Goal: Task Accomplishment & Management: Use online tool/utility

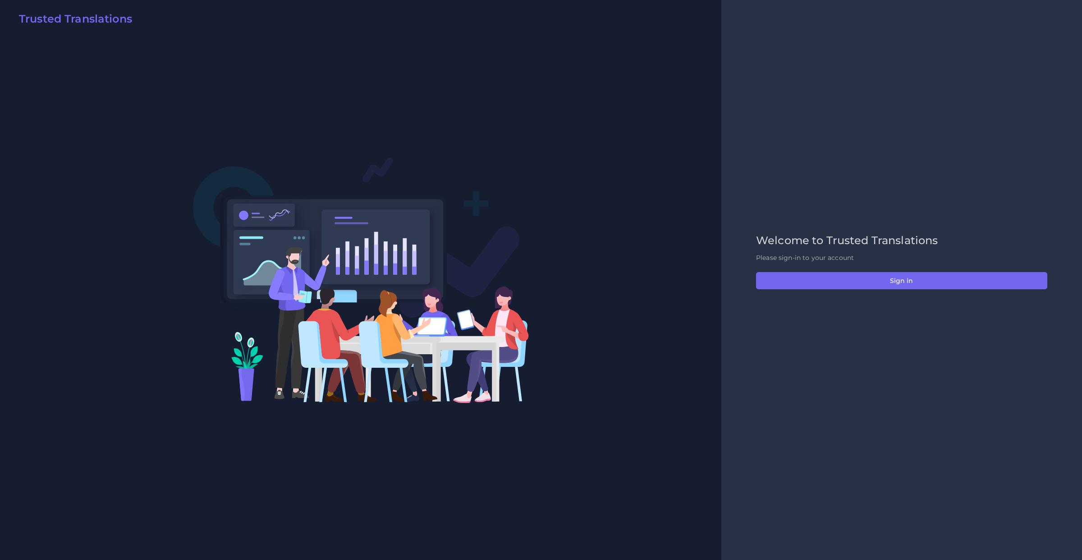
click at [796, 262] on div "Welcome to Trusted Translations Please sign-in to your account Sign in" at bounding box center [902, 280] width 310 height 92
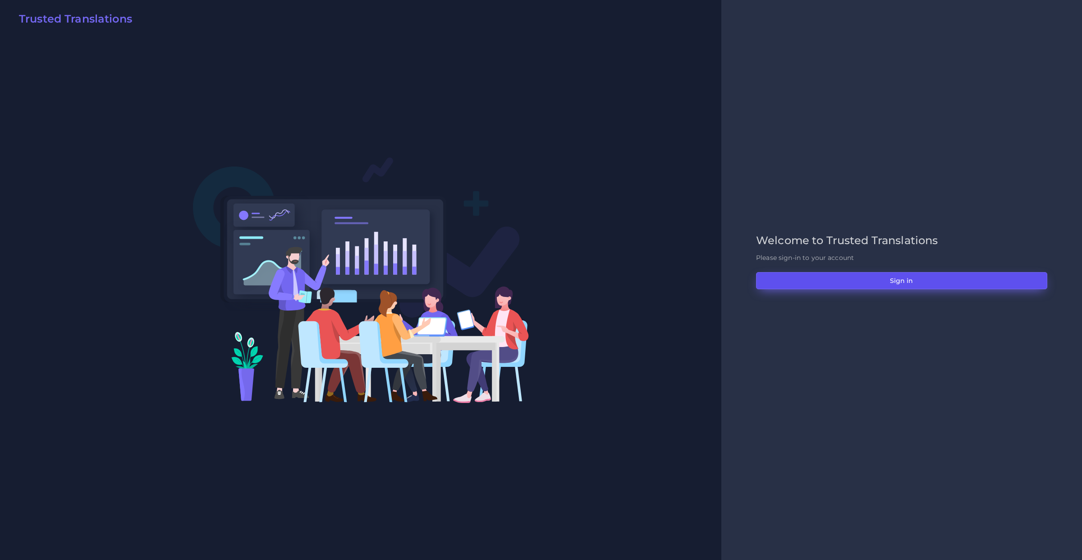
click at [799, 274] on button "Sign in" at bounding box center [901, 280] width 291 height 17
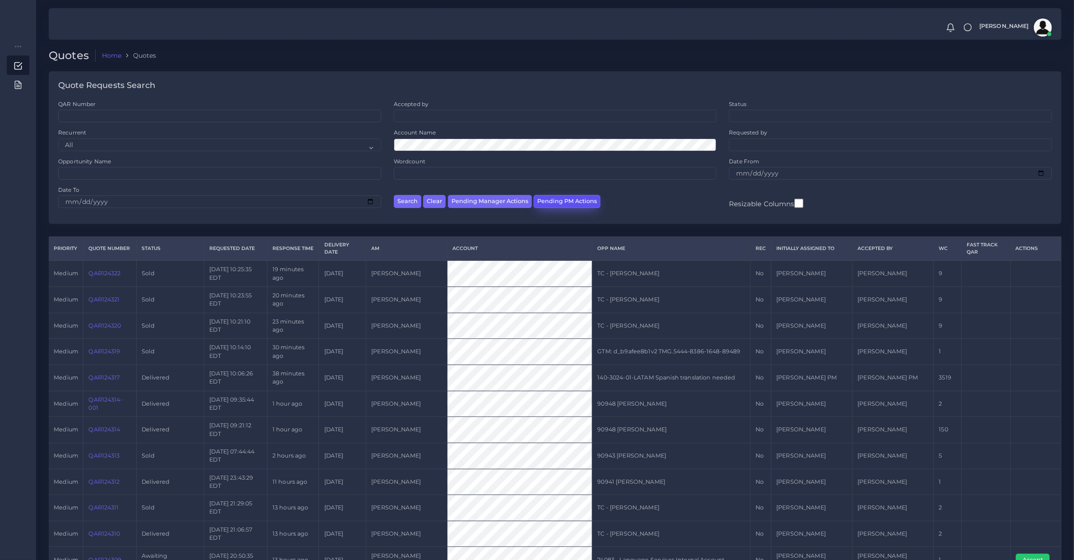
click at [580, 207] on button "Pending PM Actions" at bounding box center [566, 201] width 67 height 13
select select "awaiting_acceptance"
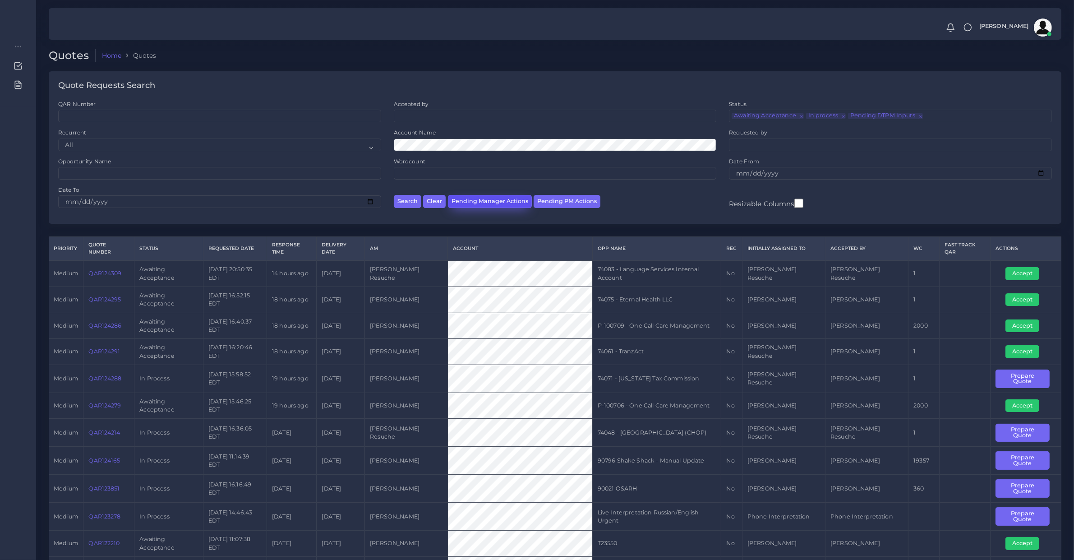
click at [517, 198] on button "Pending Manager Actions" at bounding box center [490, 201] width 84 height 13
select select "awaiting_manager_initial_review"
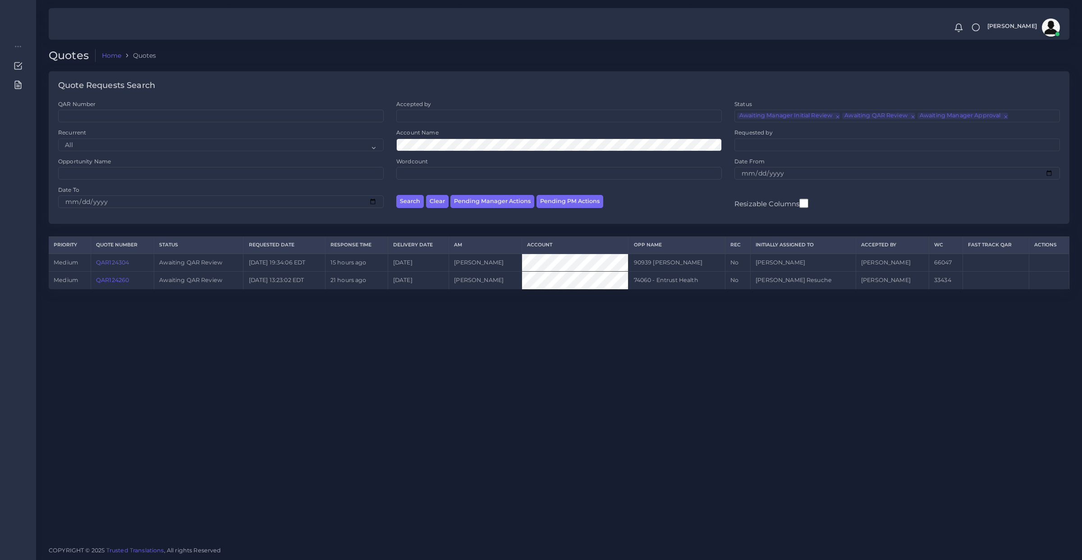
click at [122, 279] on link "QAR124260" at bounding box center [112, 279] width 33 height 7
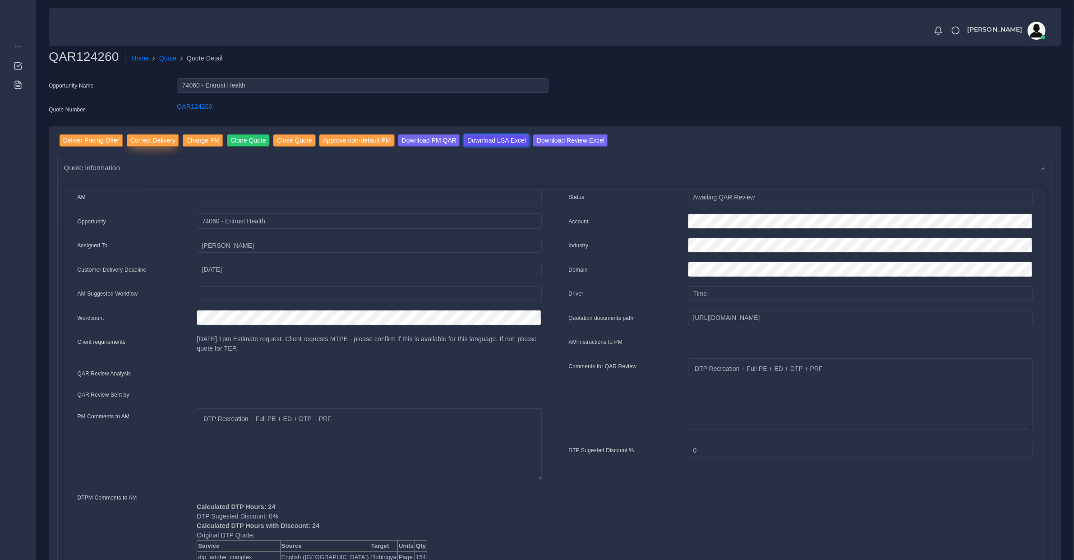
drag, startPoint x: 490, startPoint y: 141, endPoint x: 176, endPoint y: 138, distance: 314.3
click at [490, 141] on input "Download LSA Excel" at bounding box center [497, 140] width 66 height 12
click at [164, 366] on div "QAR Review Analysis" at bounding box center [131, 375] width 120 height 18
click at [101, 135] on input "Deliver Pricing Offer" at bounding box center [92, 140] width 64 height 12
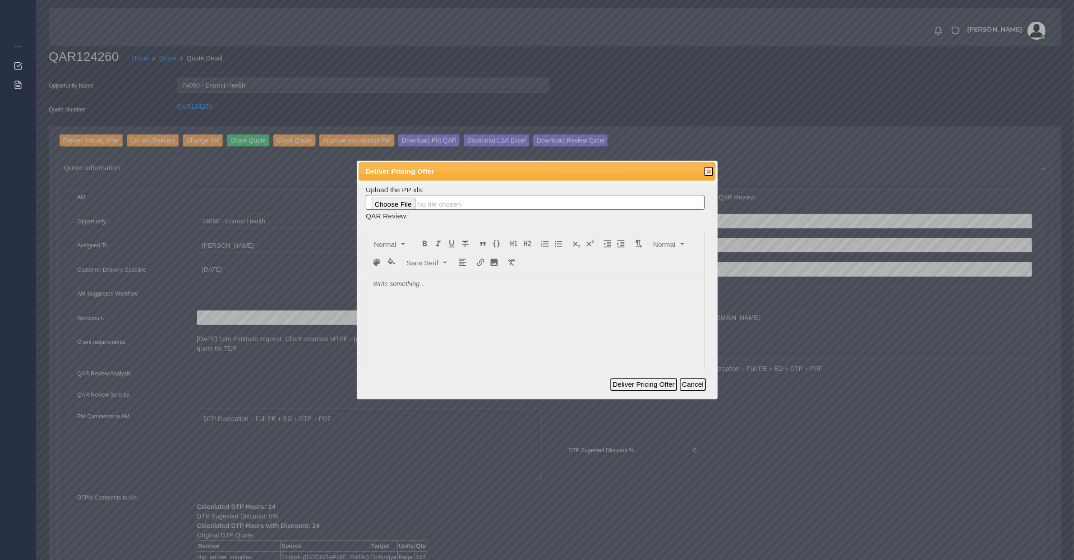
click at [455, 309] on div at bounding box center [535, 341] width 338 height 135
click at [621, 382] on button "Deliver Pricing Offer" at bounding box center [643, 384] width 66 height 13
